Goal: Check status

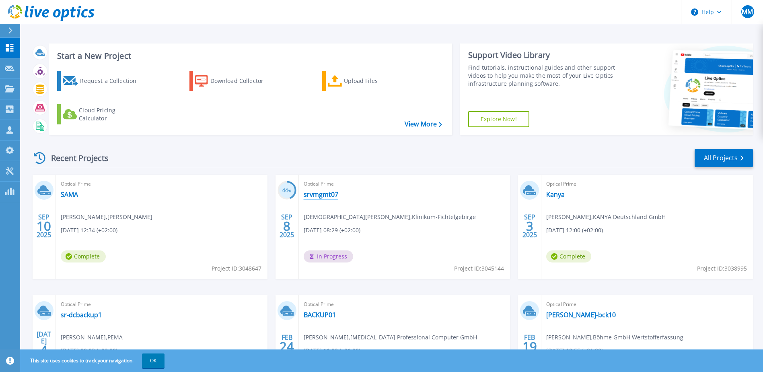
click at [323, 197] on link "srvmgmt07" at bounding box center [321, 194] width 35 height 8
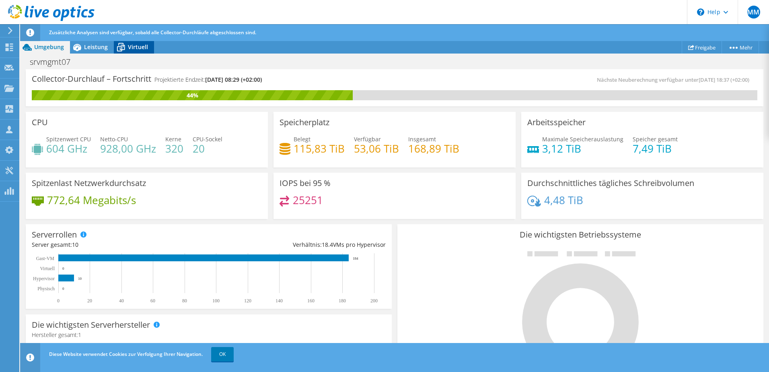
click at [137, 51] on div "Virtuell" at bounding box center [134, 47] width 40 height 13
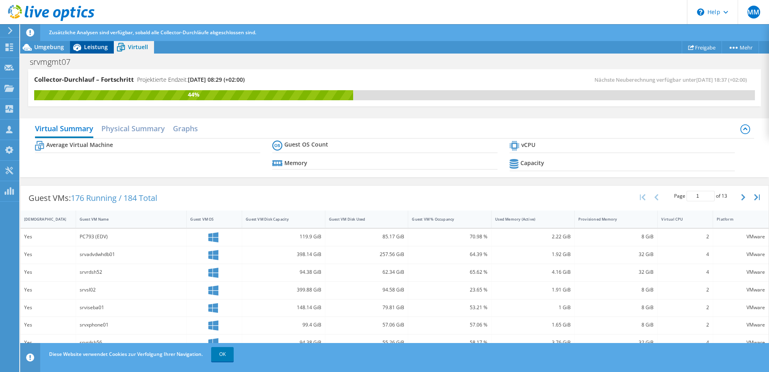
click at [103, 50] on span "Leistung" at bounding box center [96, 47] width 24 height 8
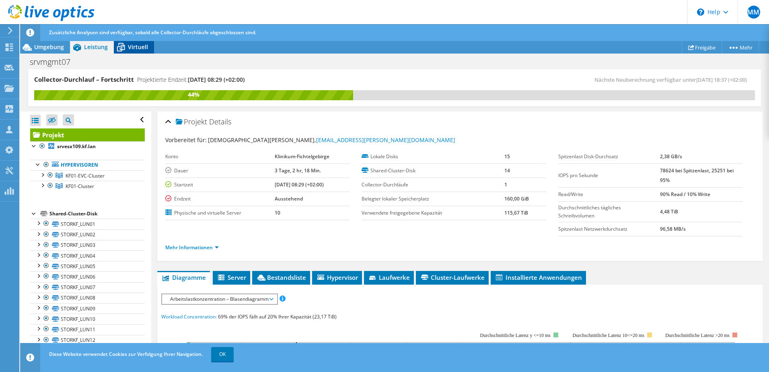
click at [132, 45] on span "Virtuell" at bounding box center [138, 47] width 20 height 8
